Goal: Transaction & Acquisition: Purchase product/service

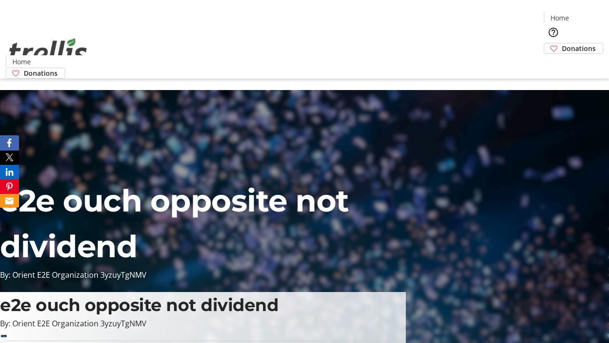
click at [562, 43] on span "Donations" at bounding box center [579, 48] width 34 height 10
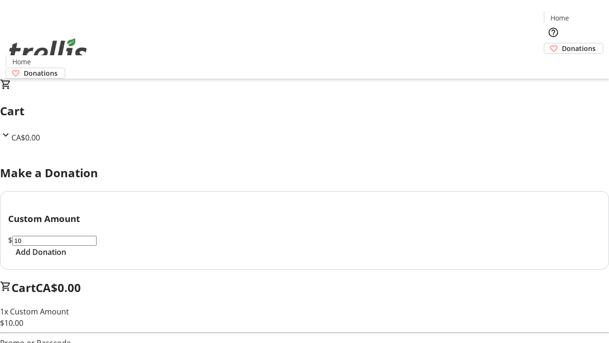
select select "CA"
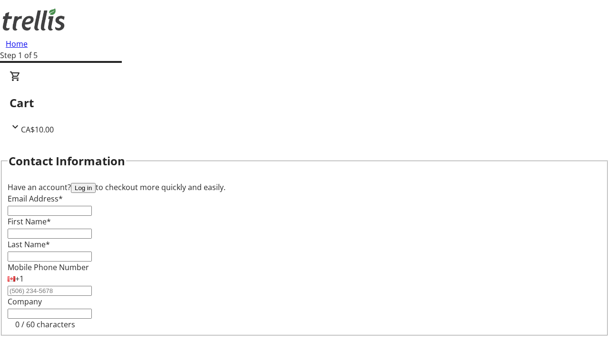
click at [96, 183] on button "Log in" at bounding box center [83, 188] width 25 height 10
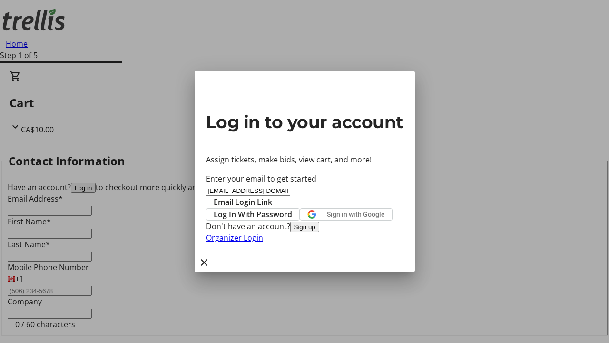
type input "[EMAIL_ADDRESS][DOMAIN_NAME]"
click at [272, 196] on span "Email Login Link" at bounding box center [243, 201] width 59 height 11
